Goal: Task Accomplishment & Management: Use online tool/utility

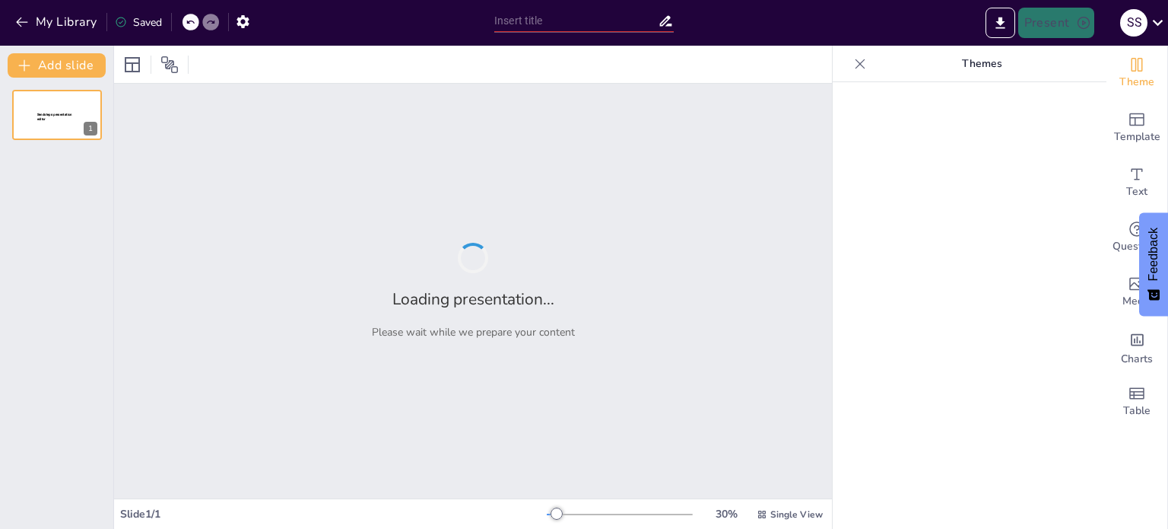
type input "Technology and you level 15 intensive"
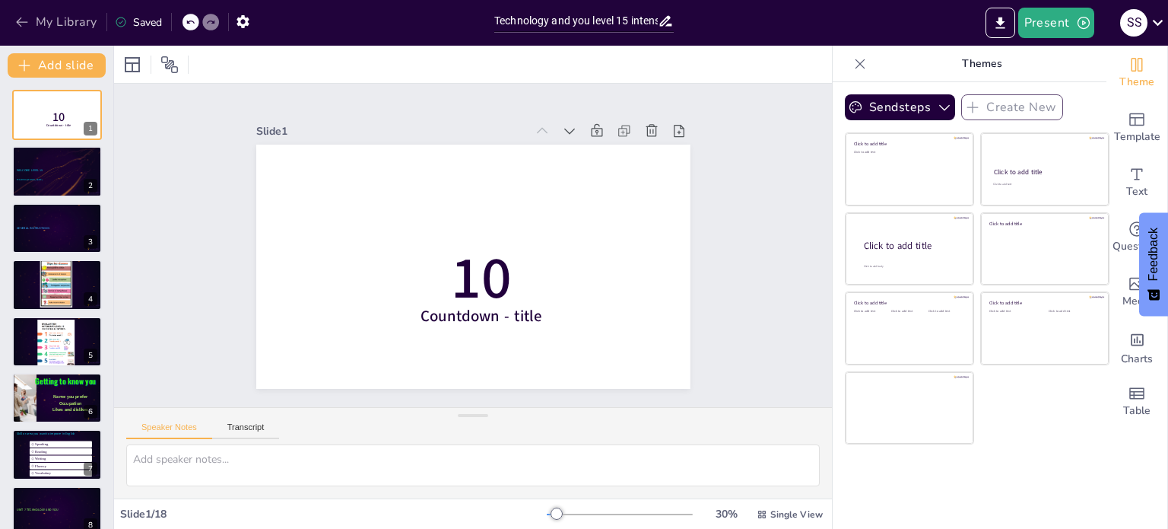
click at [24, 21] on icon "button" at bounding box center [21, 21] width 15 height 15
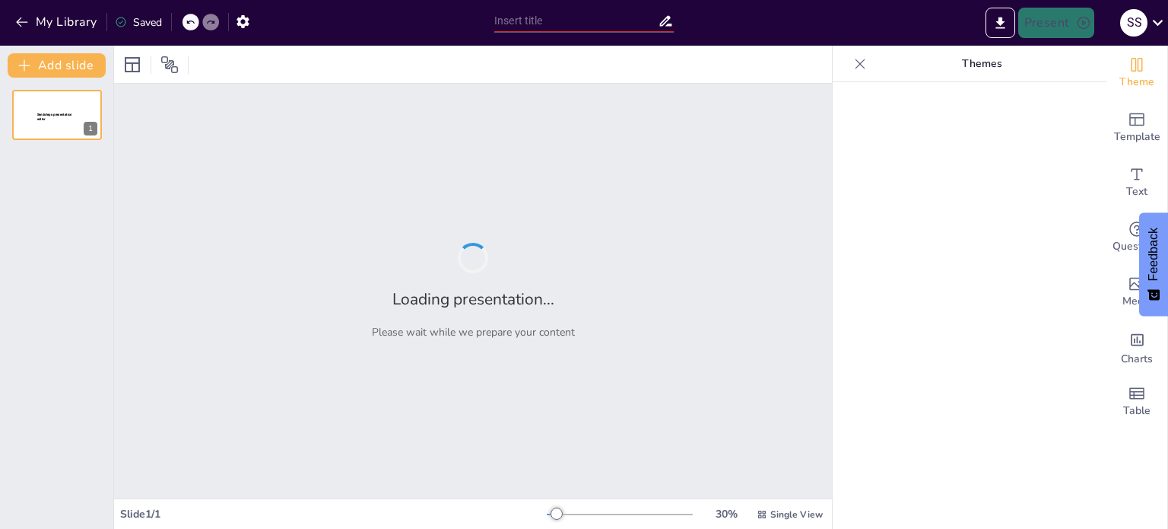
type input "Technology and you level 15 intensive"
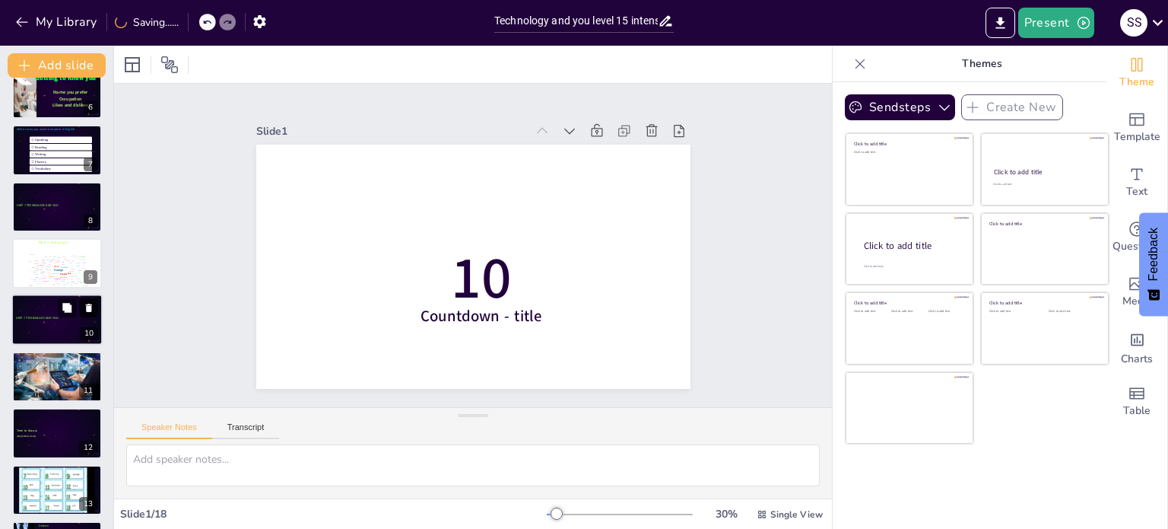
scroll to position [380, 0]
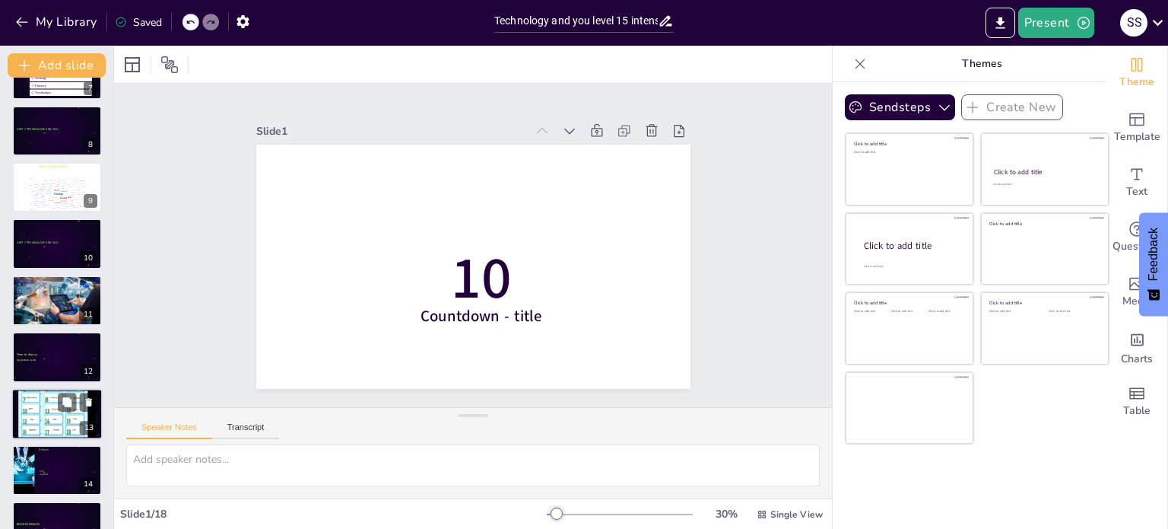
click at [49, 417] on div at bounding box center [57, 411] width 78 height 83
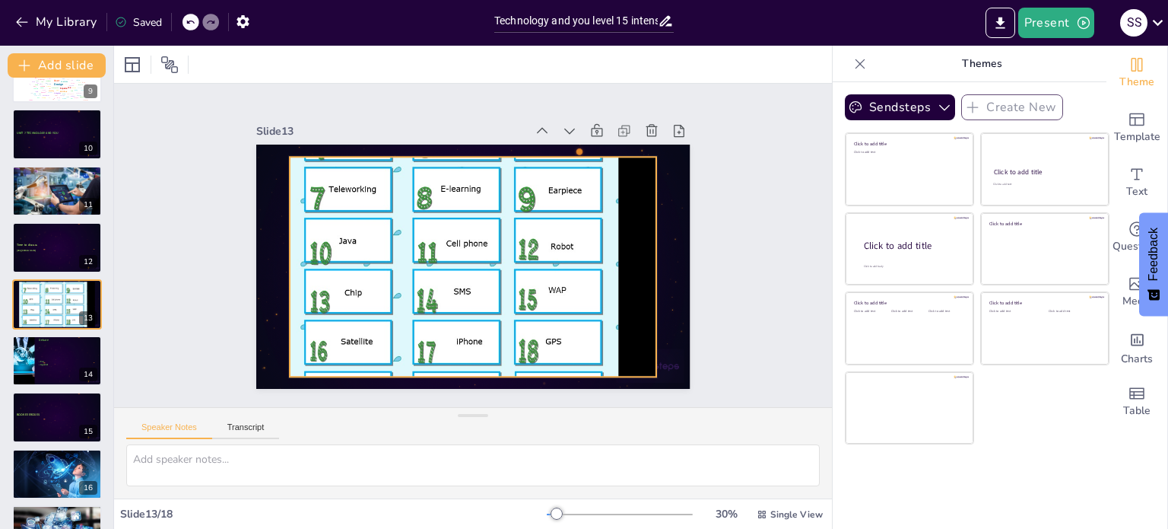
click at [453, 286] on div at bounding box center [472, 260] width 406 height 429
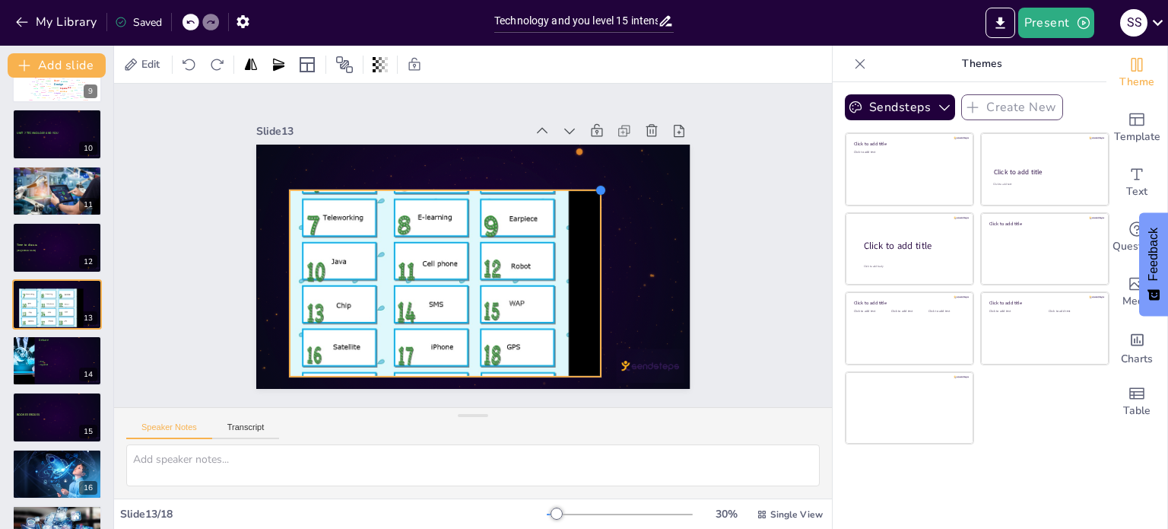
drag, startPoint x: 647, startPoint y: 149, endPoint x: 575, endPoint y: 207, distance: 92.0
click at [575, 207] on div at bounding box center [471, 266] width 457 height 288
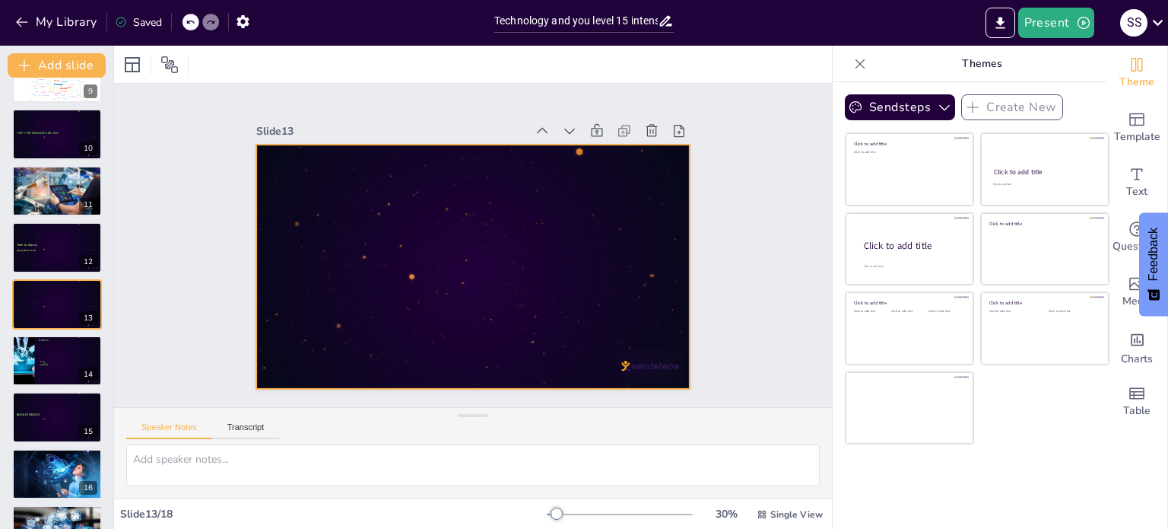
click at [565, 264] on div at bounding box center [466, 265] width 488 height 367
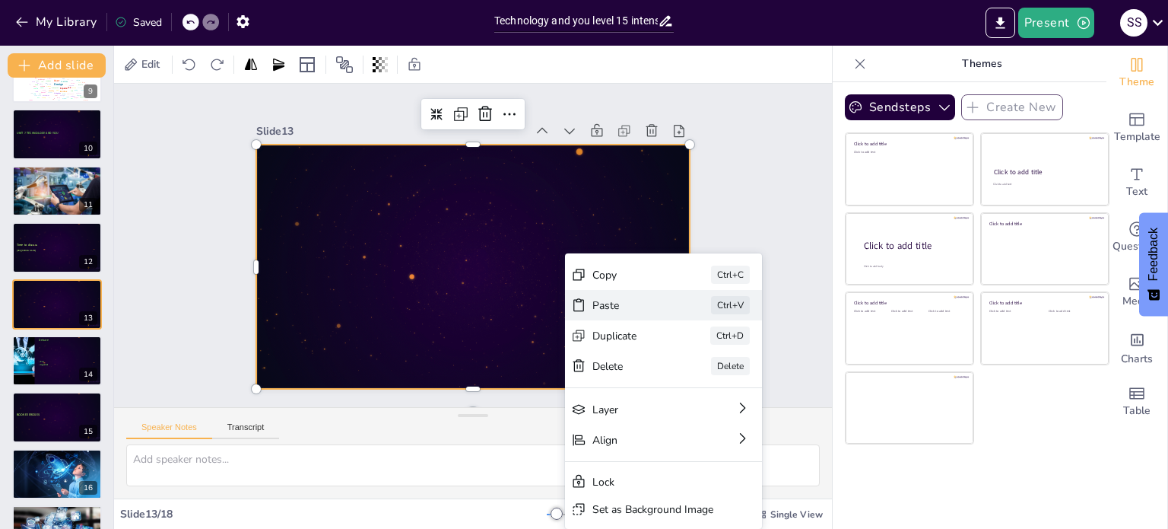
click at [662, 394] on div "Paste Ctrl+V" at bounding box center [761, 419] width 199 height 51
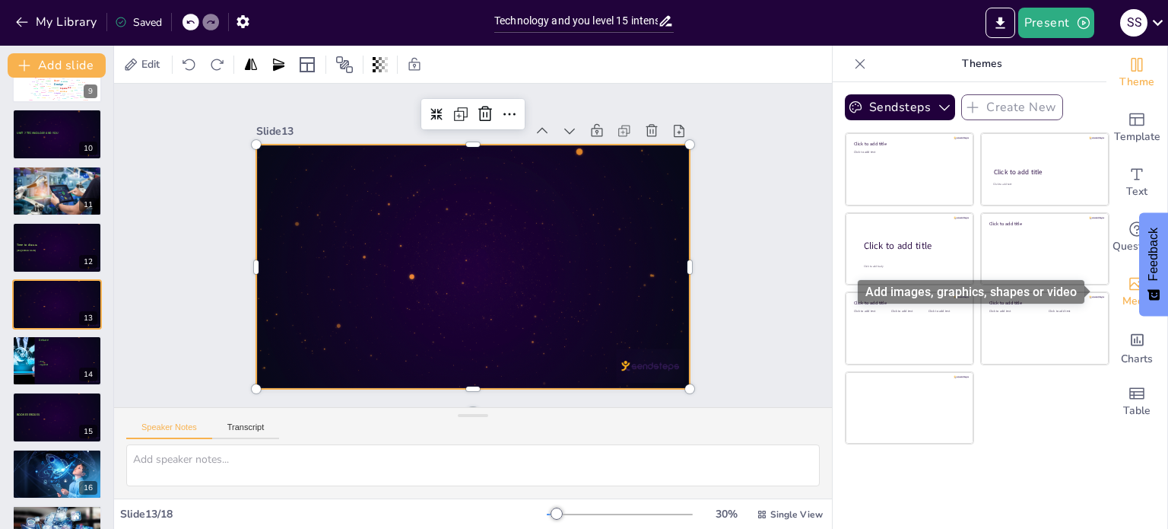
click at [1124, 294] on span "Media" at bounding box center [1138, 301] width 30 height 17
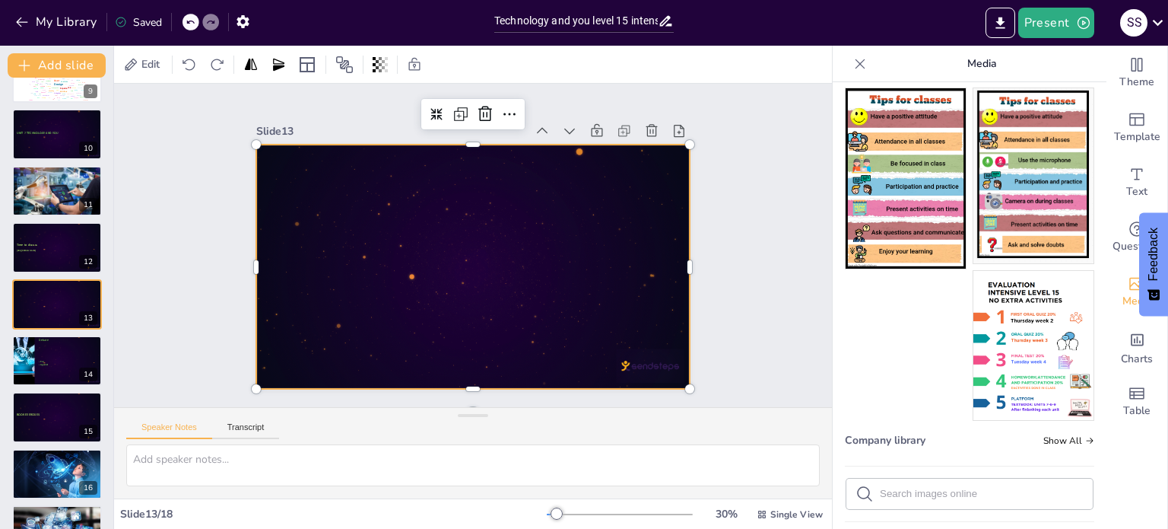
scroll to position [0, 0]
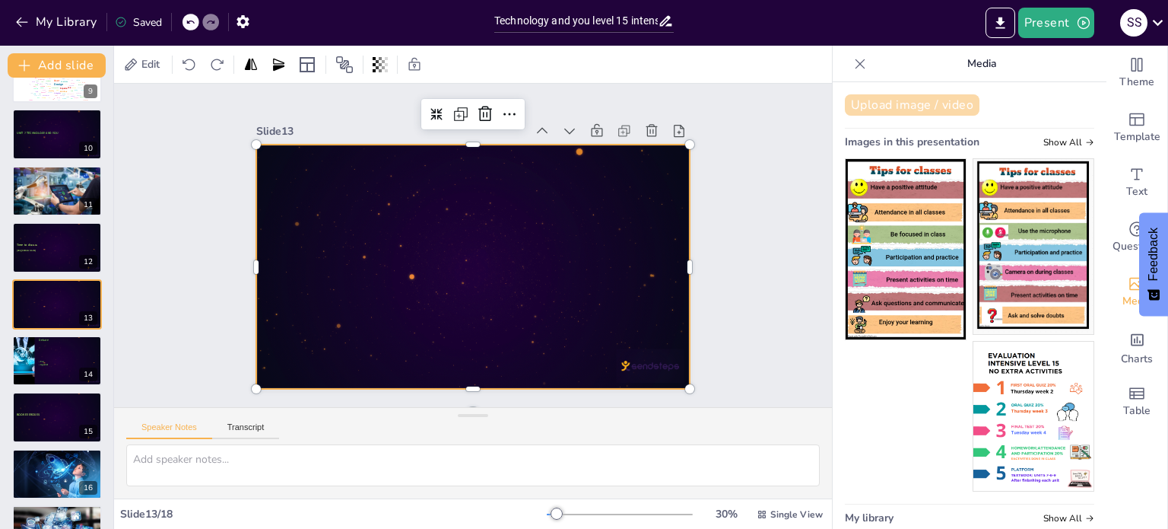
click at [901, 103] on button "Upload image / video" at bounding box center [912, 104] width 135 height 21
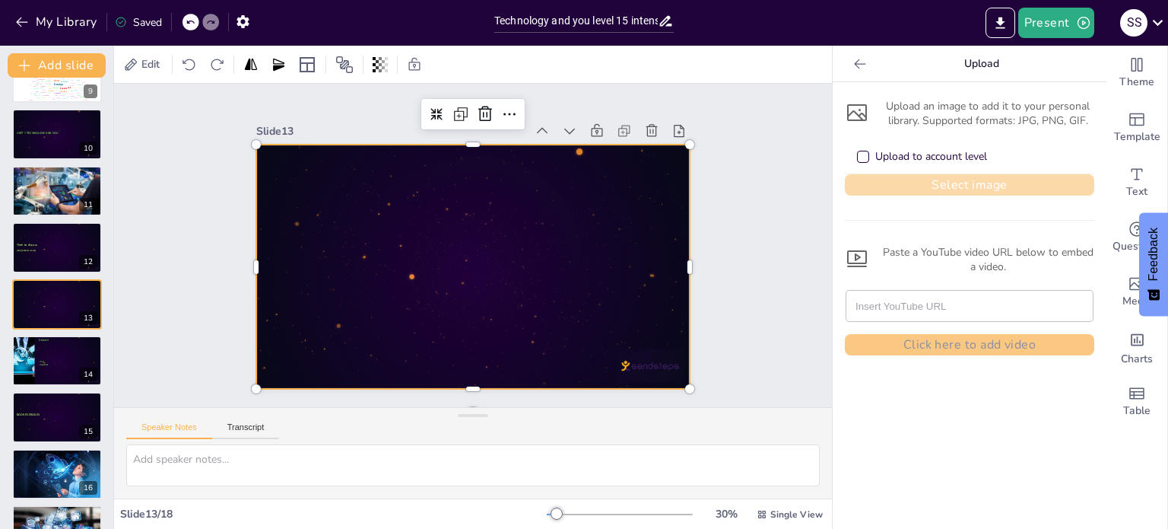
click at [947, 188] on button "Select image" at bounding box center [970, 184] width 250 height 21
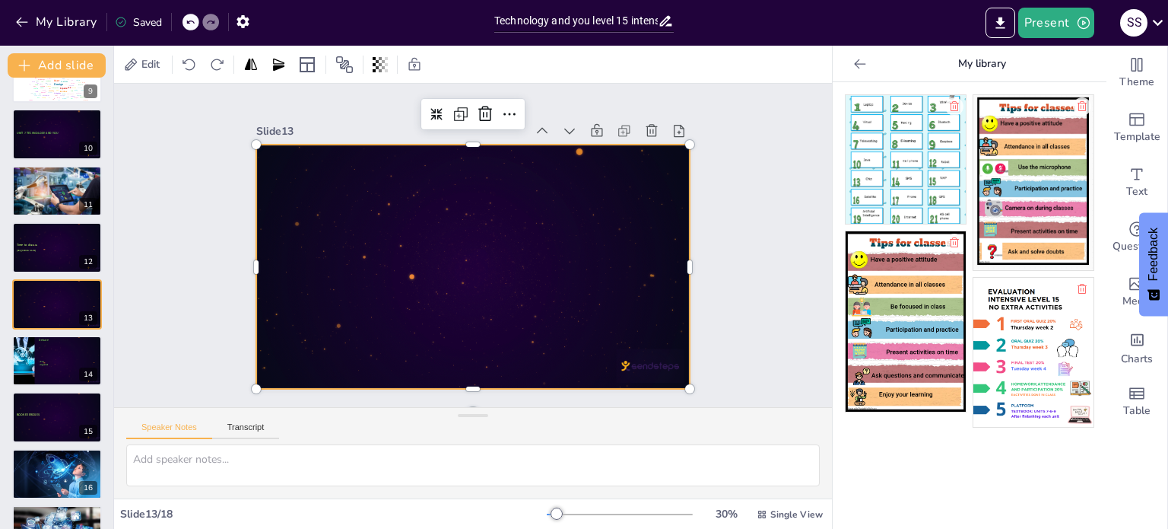
click at [907, 146] on img at bounding box center [906, 159] width 120 height 129
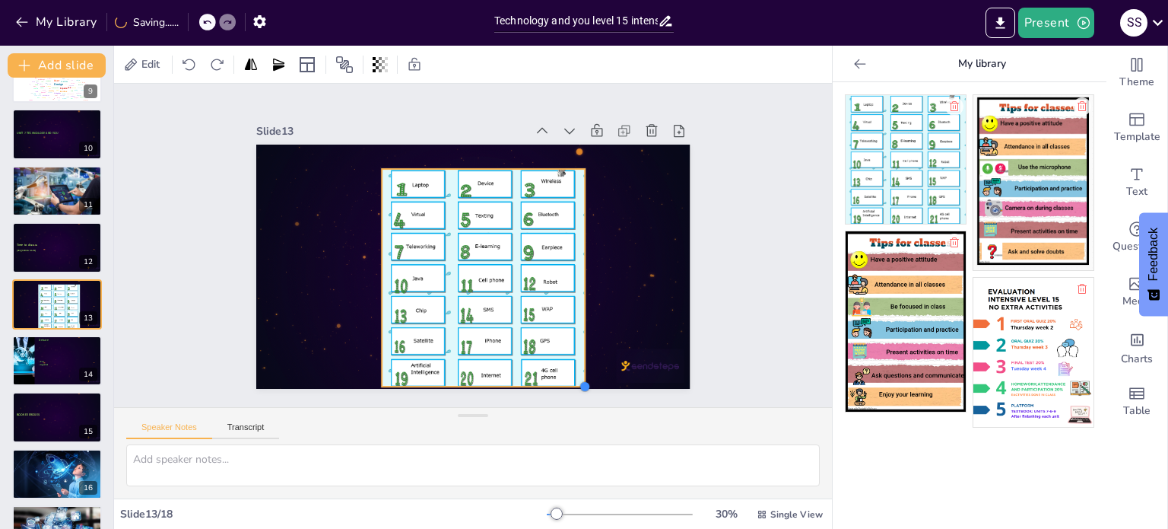
drag, startPoint x: 554, startPoint y: 360, endPoint x: 574, endPoint y: 362, distance: 20.7
click at [574, 362] on div at bounding box center [471, 266] width 457 height 288
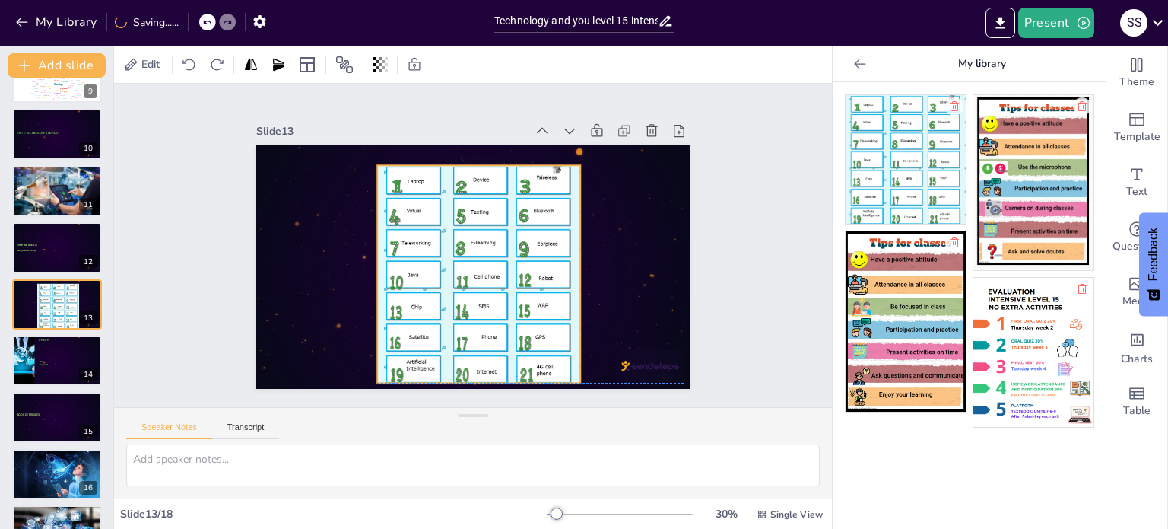
drag, startPoint x: 469, startPoint y: 296, endPoint x: 462, endPoint y: 288, distance: 10.3
click at [462, 291] on div at bounding box center [476, 274] width 224 height 237
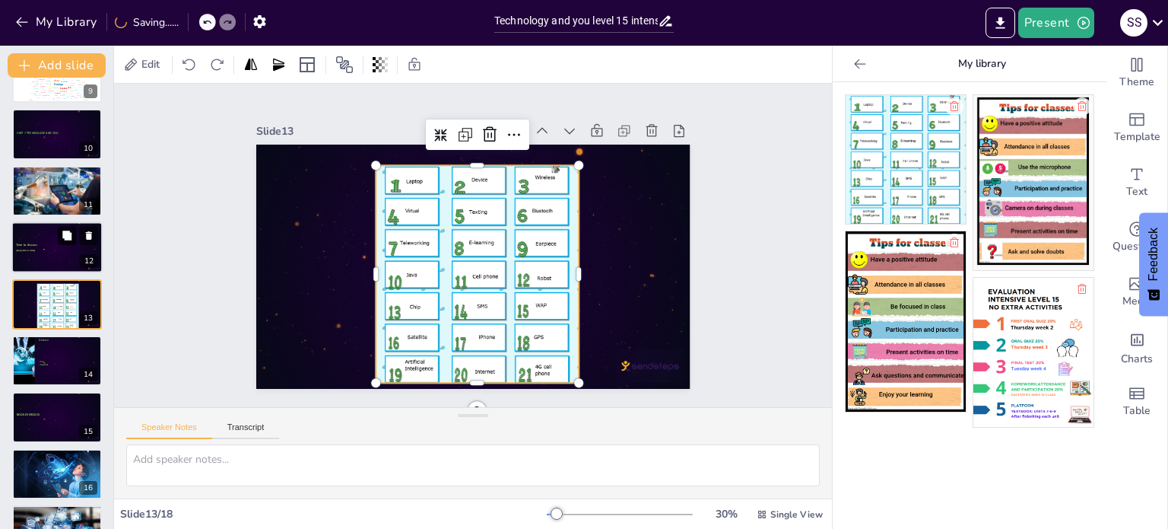
click at [62, 240] on button at bounding box center [67, 236] width 18 height 18
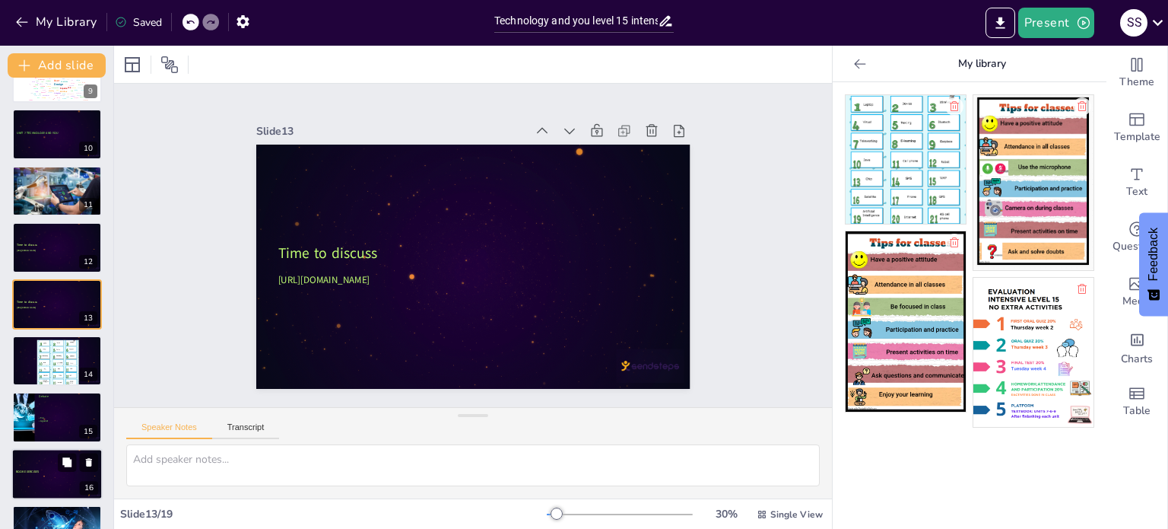
click at [40, 471] on p "BOOK EXERCISES" at bounding box center [57, 471] width 82 height 5
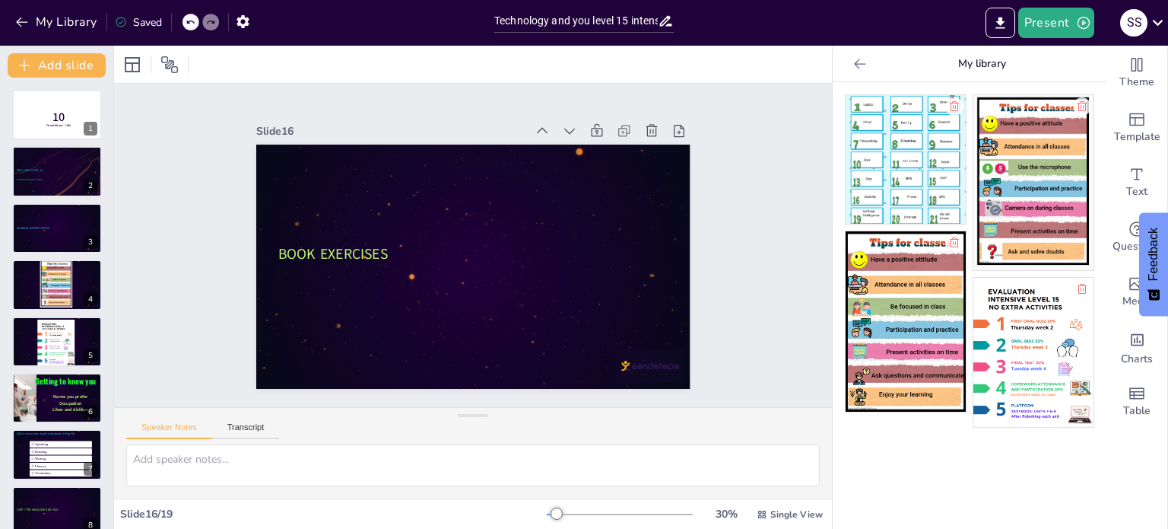
click at [854, 60] on icon at bounding box center [860, 63] width 15 height 15
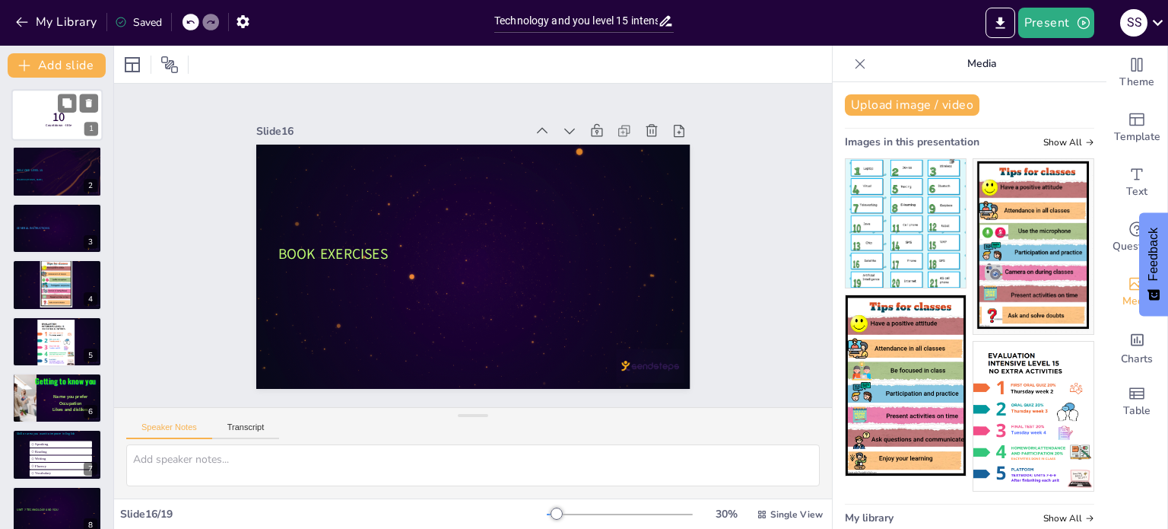
click at [58, 112] on div at bounding box center [78, 103] width 40 height 18
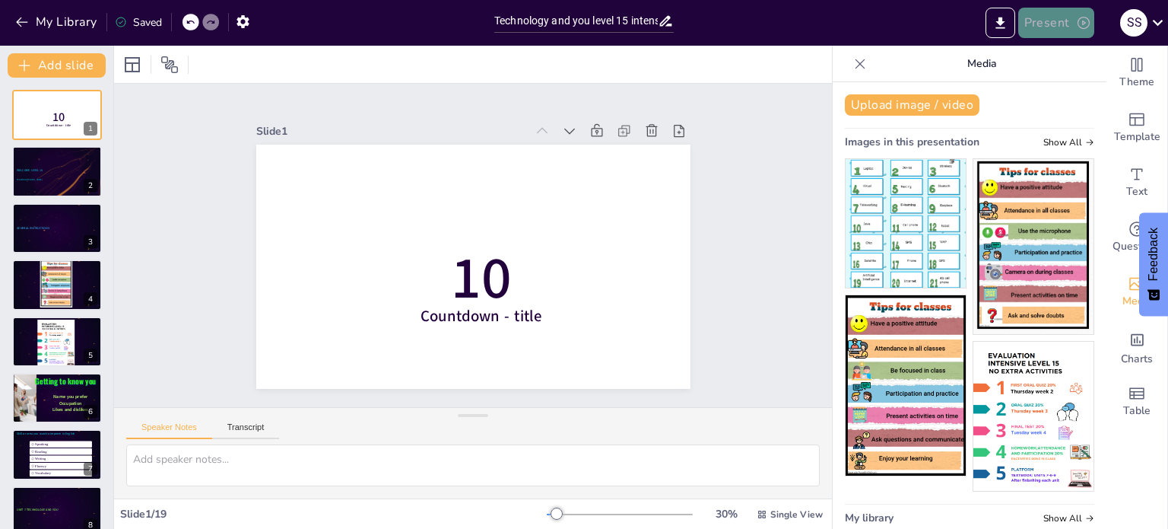
click at [1046, 24] on button "Present" at bounding box center [1057, 23] width 76 height 30
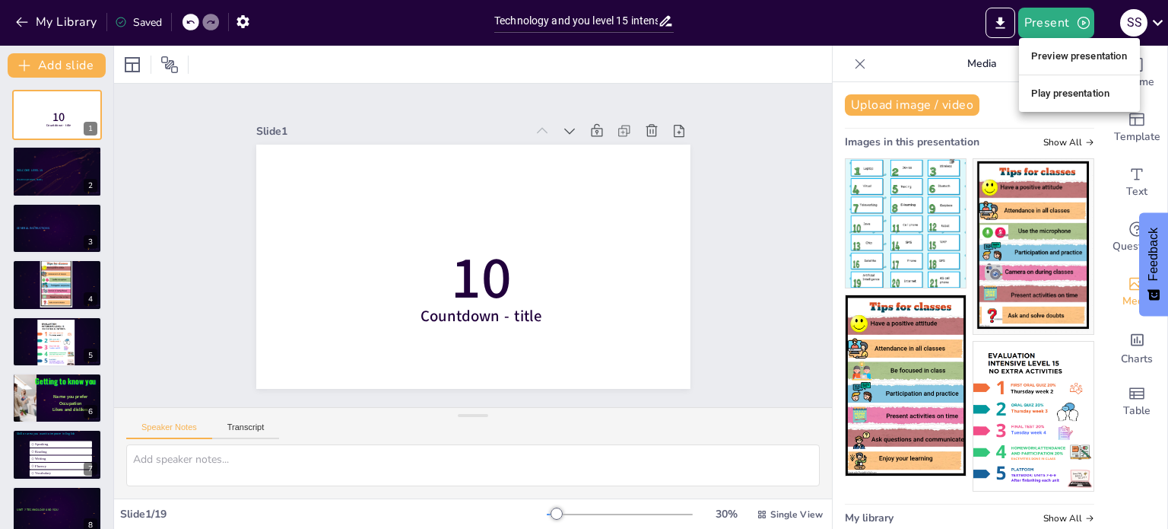
click at [1065, 94] on li "Play presentation" at bounding box center [1079, 93] width 121 height 24
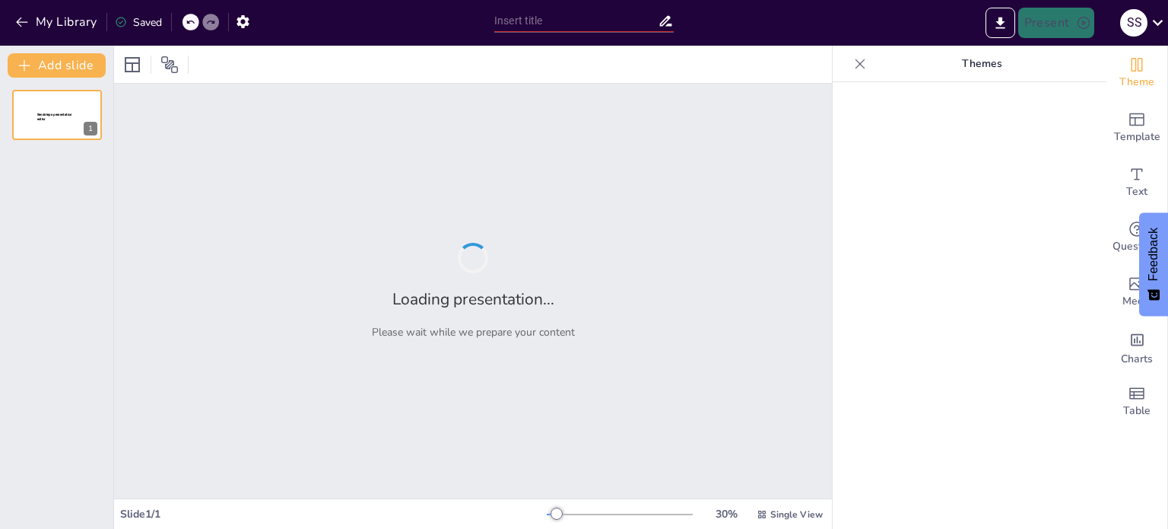
type input "Technology and you level 15 intensive"
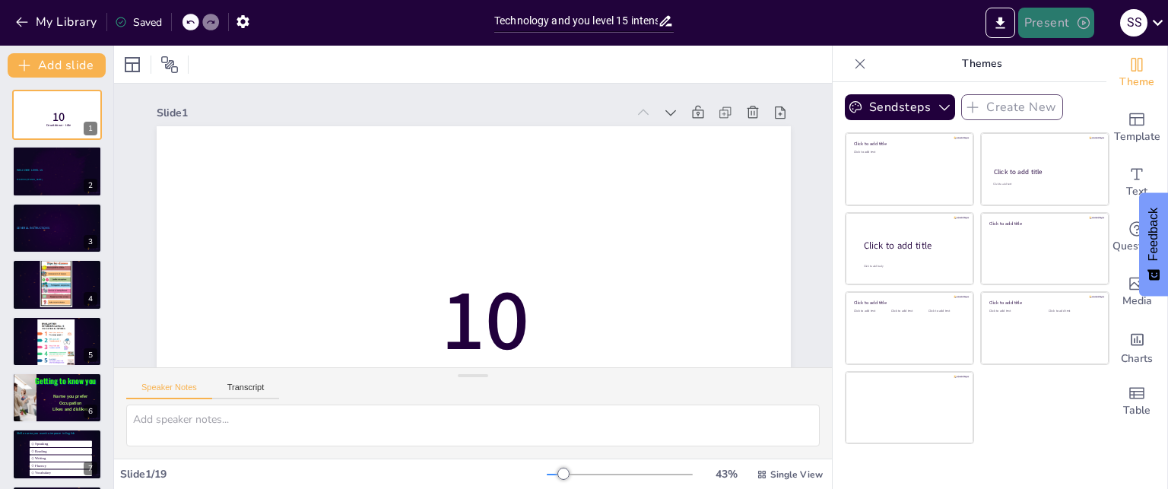
click at [1085, 25] on icon "button" at bounding box center [1083, 22] width 15 height 15
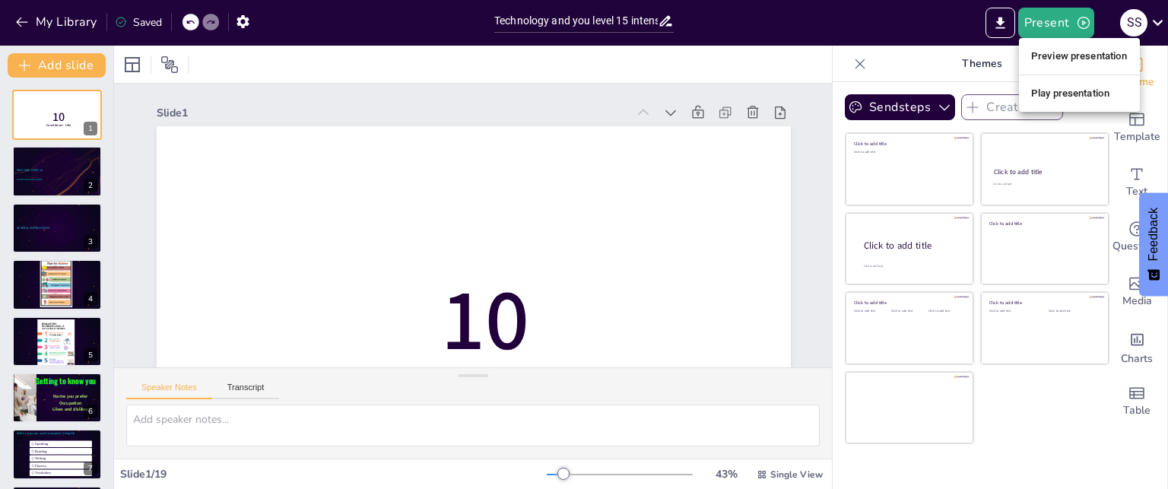
click at [1086, 94] on li "Play presentation" at bounding box center [1079, 93] width 121 height 24
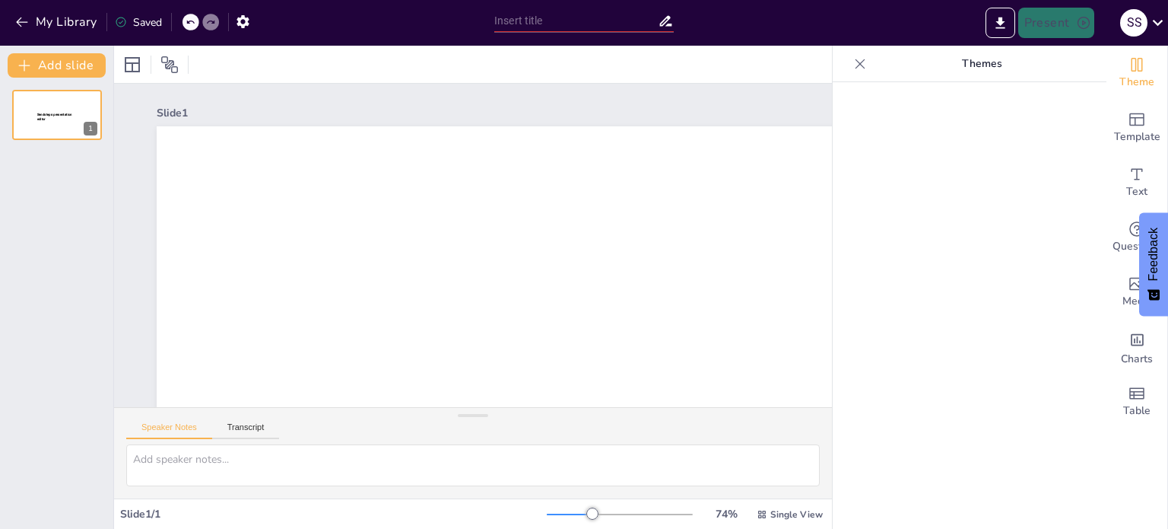
type input "Technology and you level 15 intensive"
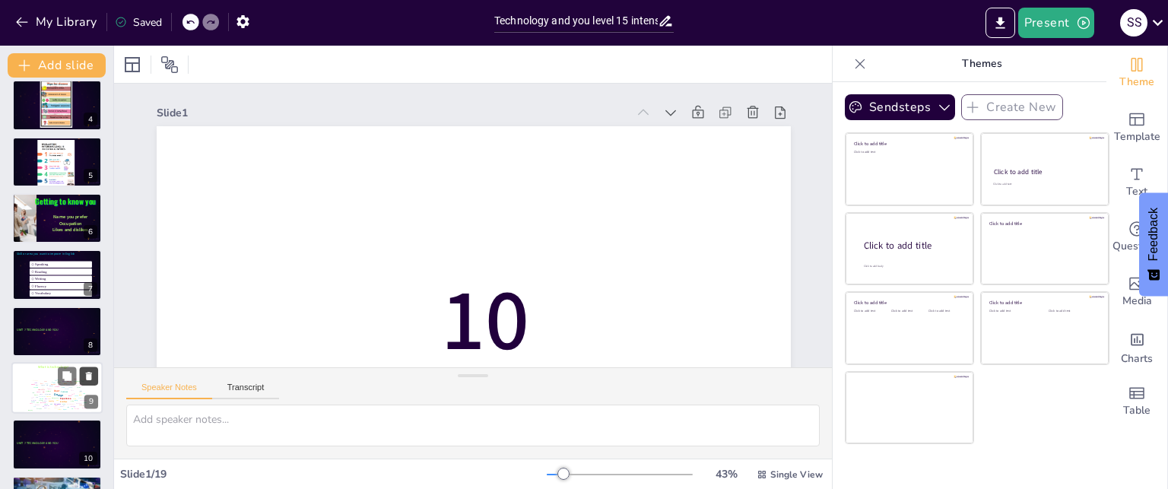
scroll to position [228, 0]
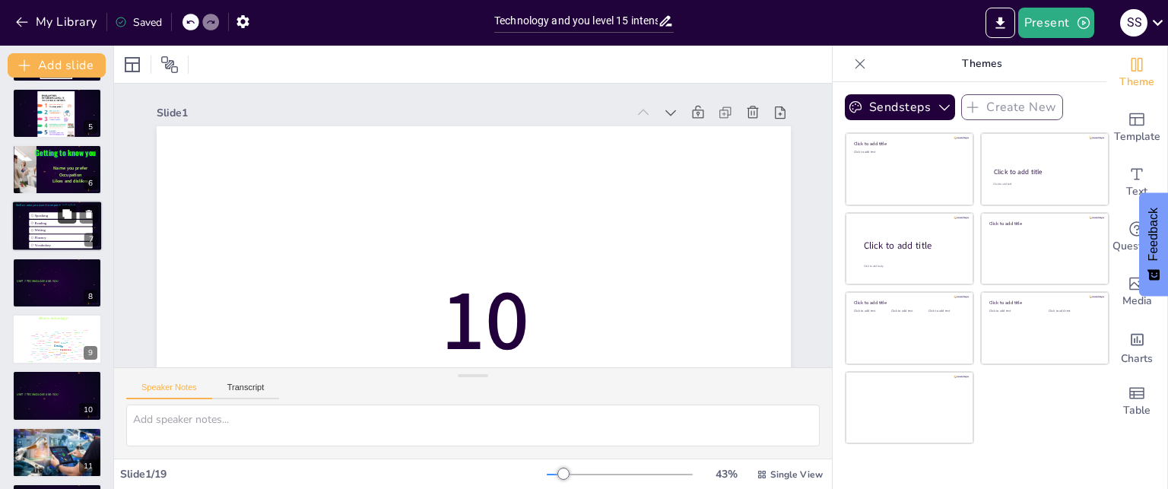
click at [65, 222] on button at bounding box center [67, 214] width 18 height 18
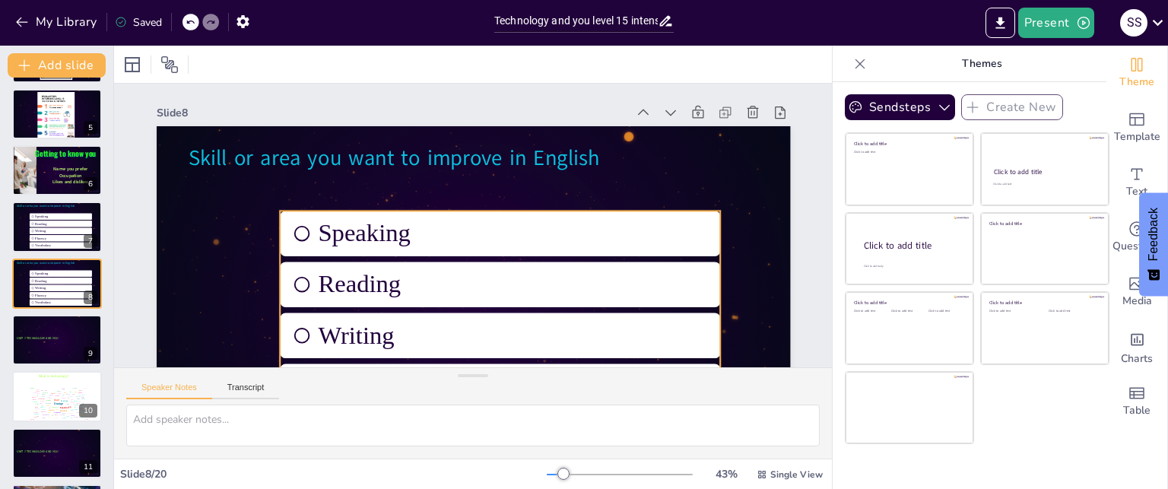
scroll to position [79, 0]
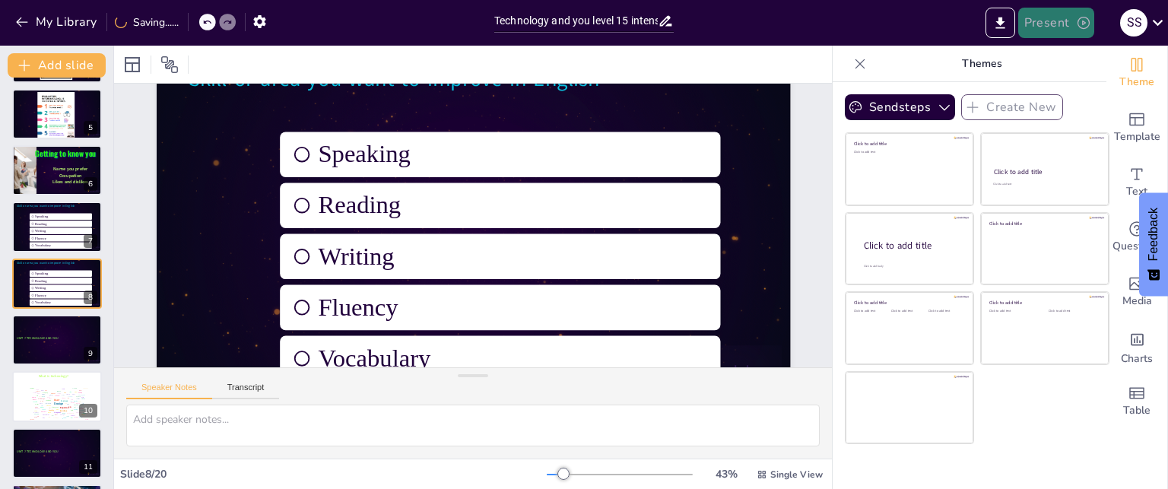
click at [1040, 30] on button "Present" at bounding box center [1057, 23] width 76 height 30
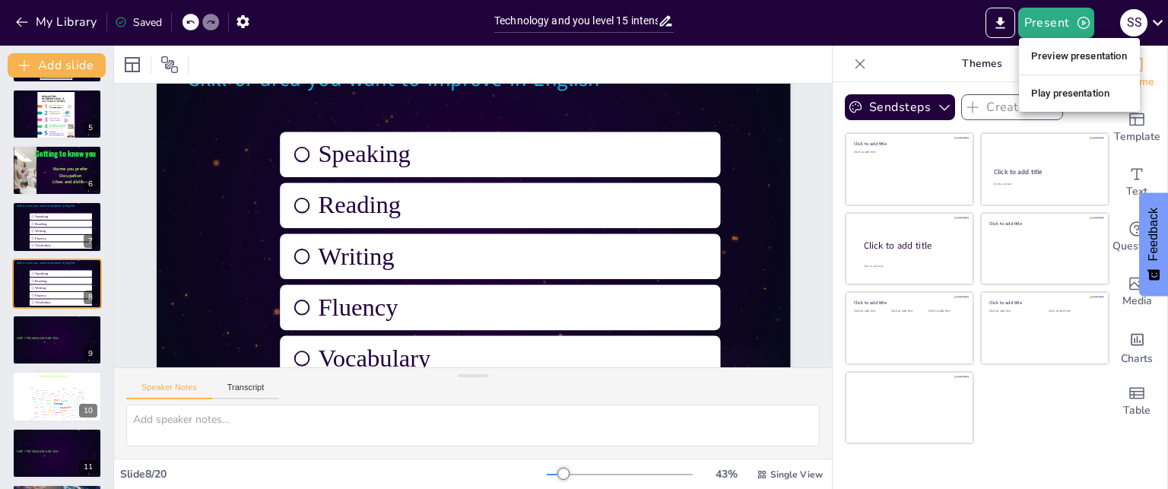
click at [1065, 90] on li "Play presentation" at bounding box center [1079, 93] width 121 height 24
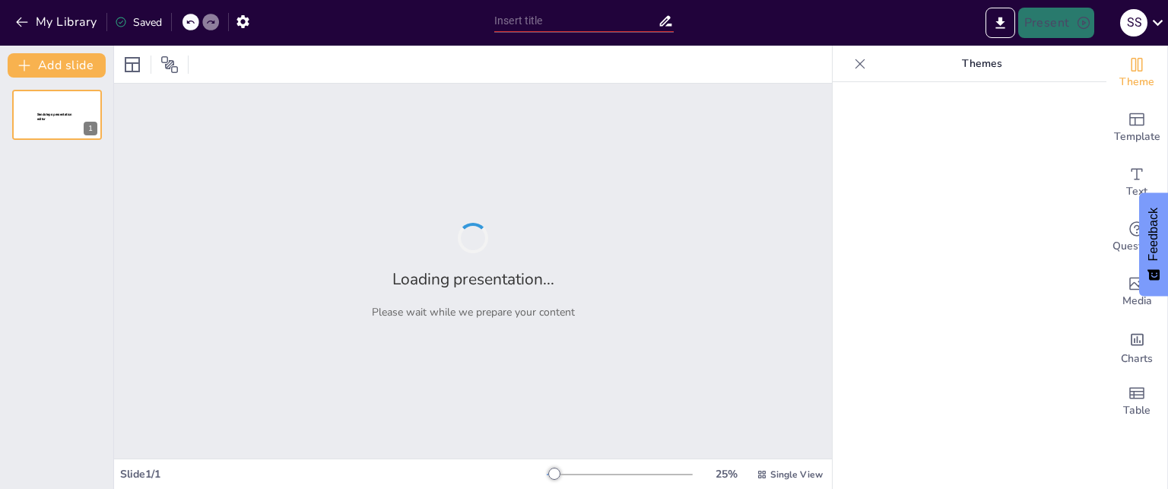
type input "Technology and you level 15 intensive"
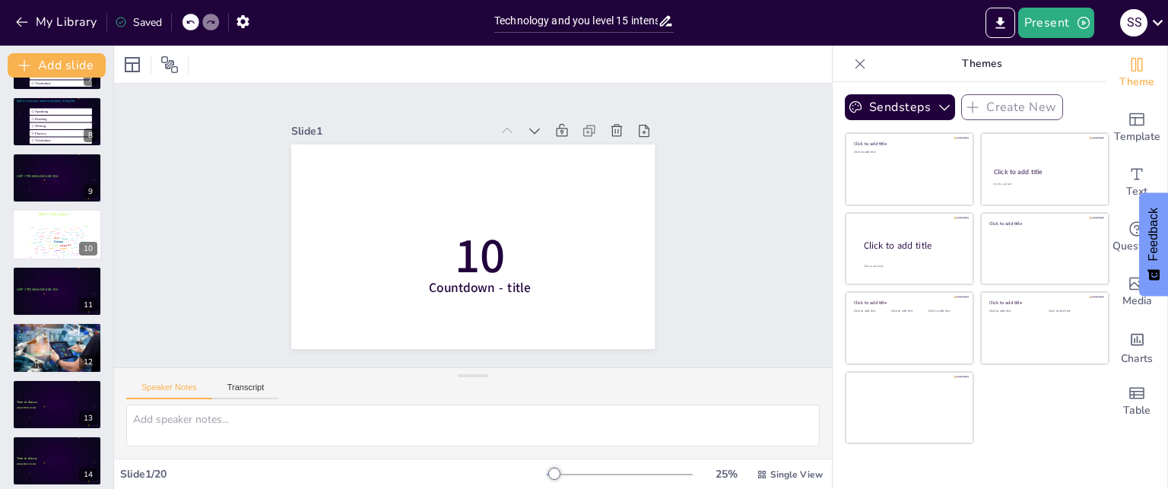
scroll to position [380, 0]
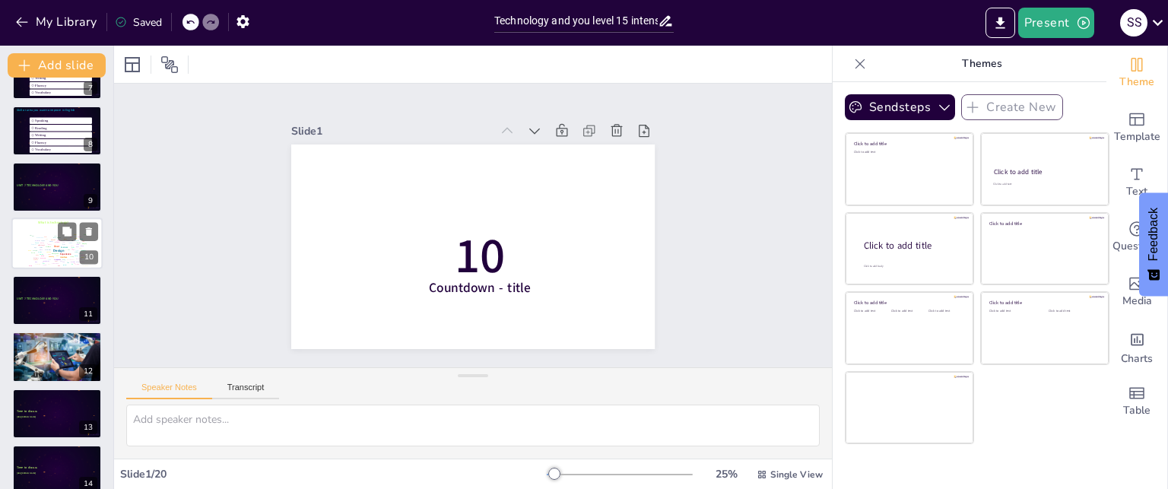
click at [56, 249] on div "Design" at bounding box center [58, 251] width 11 height 4
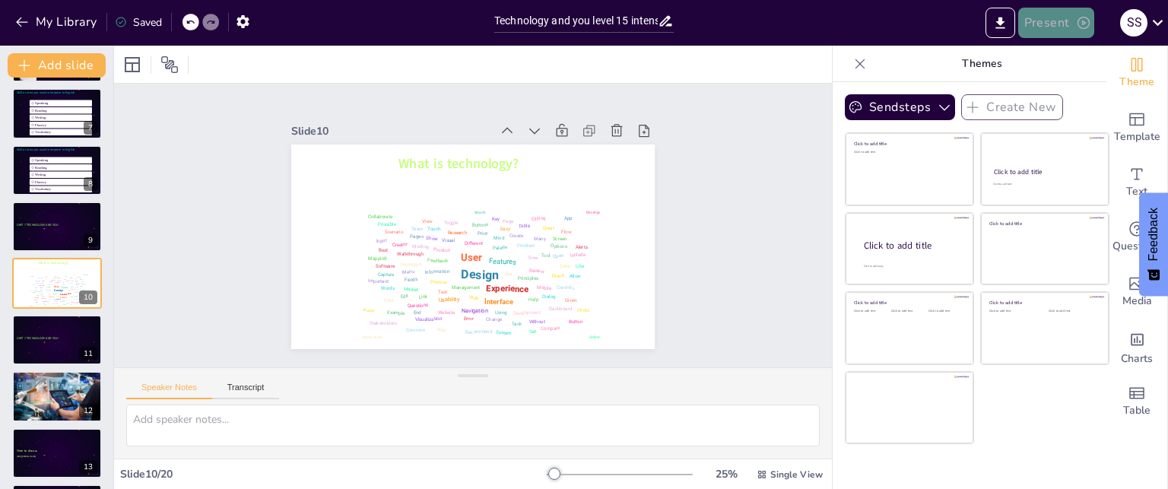
click at [1065, 21] on button "Present" at bounding box center [1057, 23] width 76 height 30
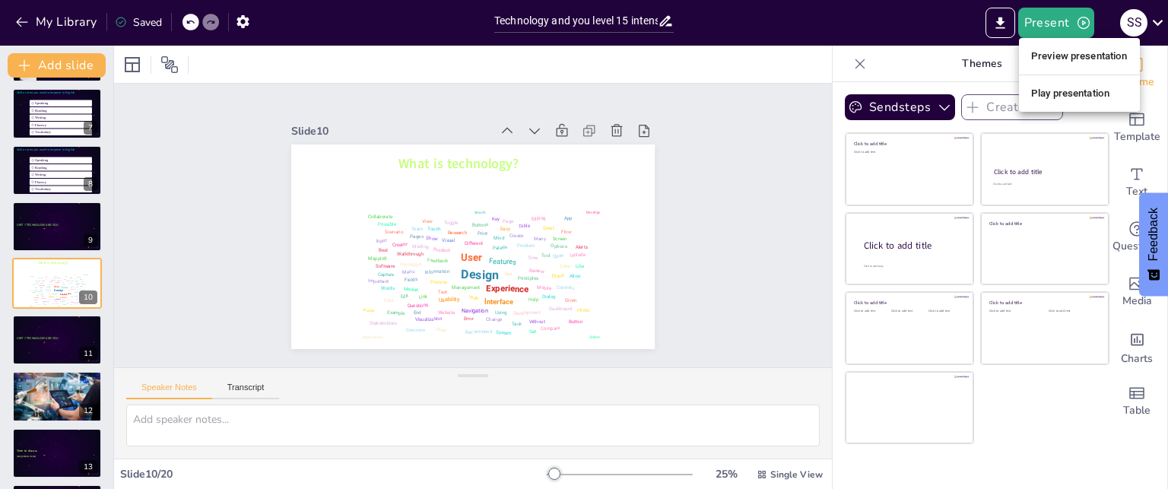
click at [1080, 93] on li "Play presentation" at bounding box center [1079, 93] width 121 height 24
